Goal: Navigation & Orientation: Find specific page/section

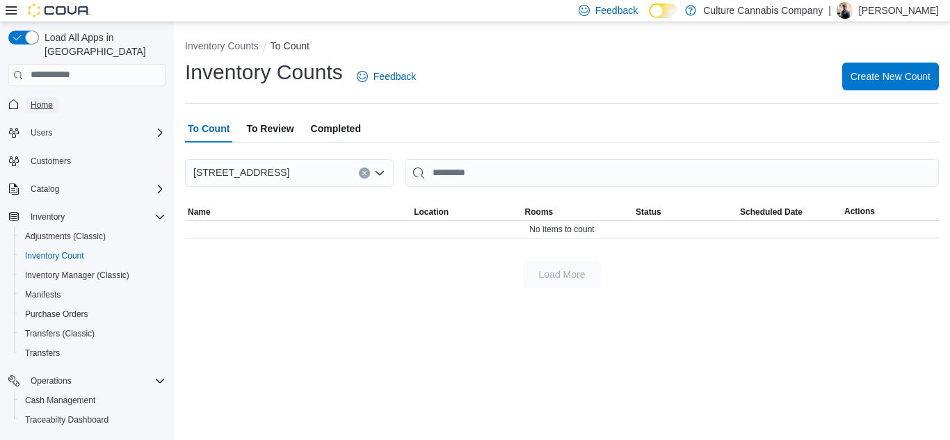
click at [45, 99] on span "Home" at bounding box center [42, 104] width 22 height 11
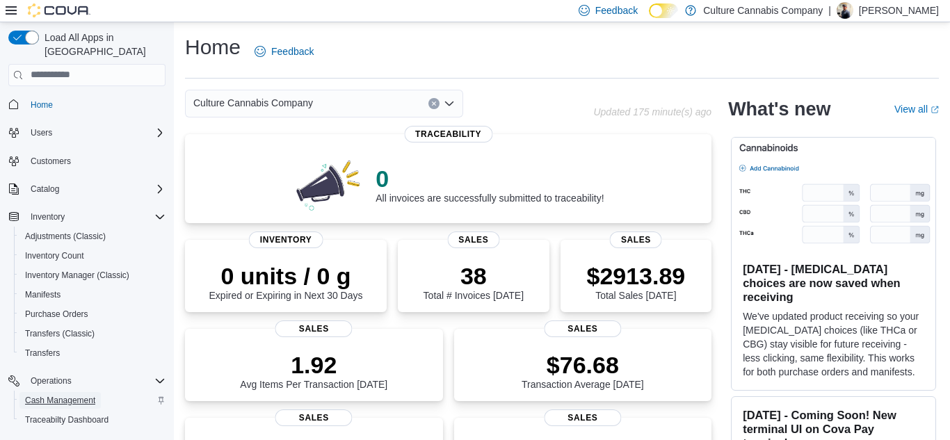
click at [77, 395] on span "Cash Management" at bounding box center [60, 400] width 70 height 11
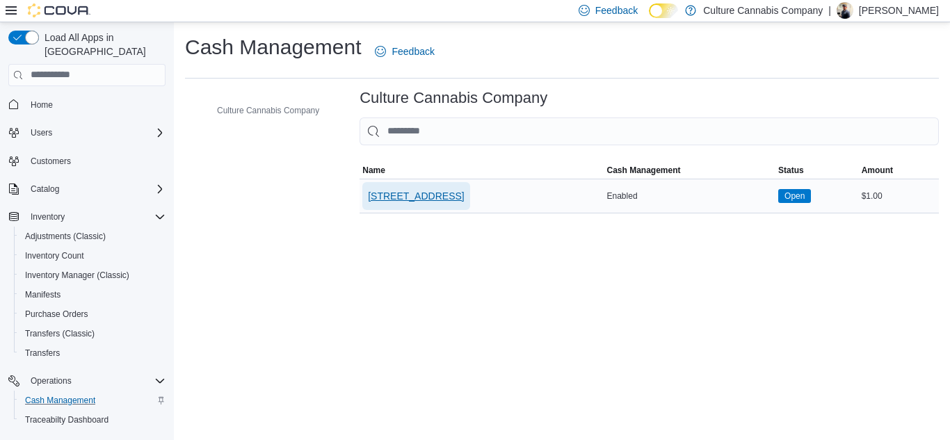
click at [464, 194] on span "[STREET_ADDRESS]" at bounding box center [416, 196] width 96 height 14
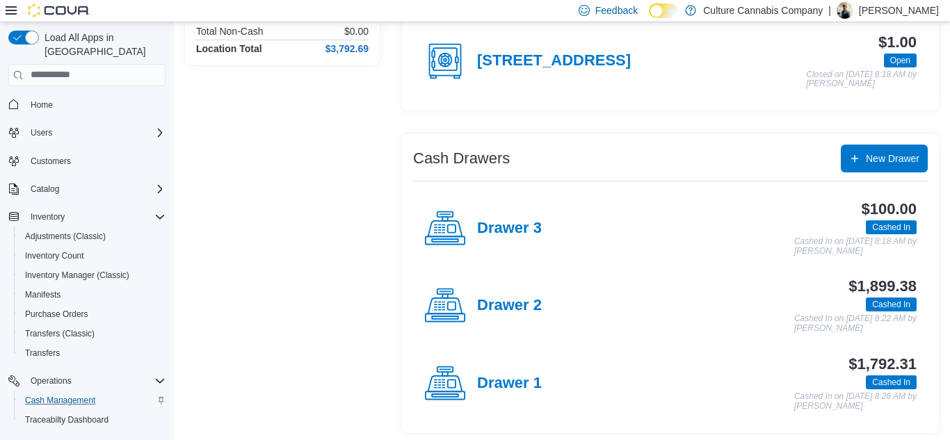
scroll to position [163, 0]
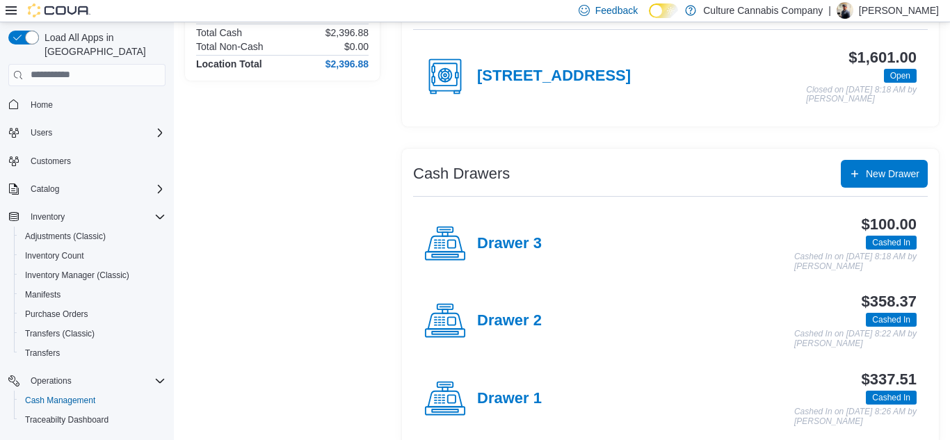
scroll to position [163, 0]
